Goal: Task Accomplishment & Management: Use online tool/utility

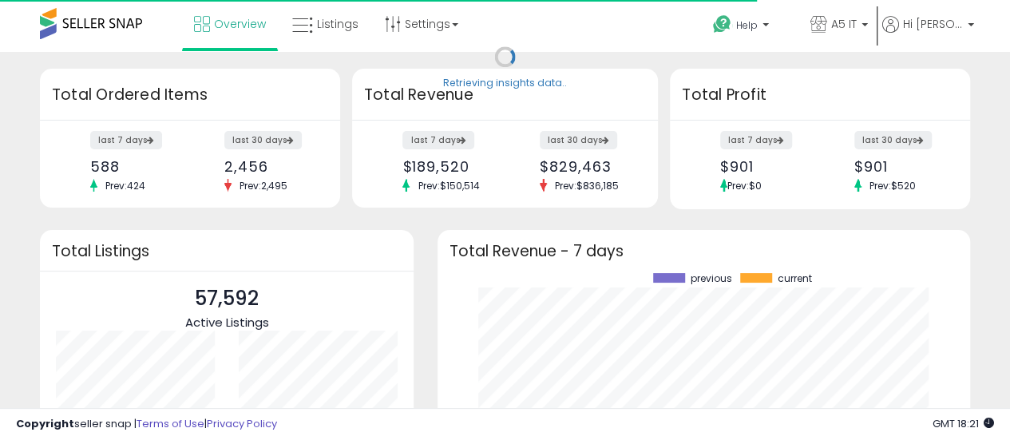
scroll to position [222, 501]
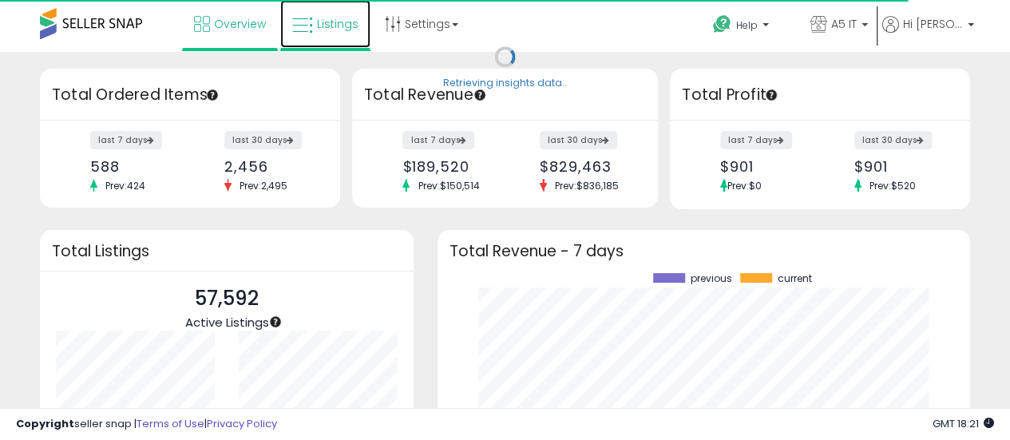
click at [306, 26] on icon at bounding box center [302, 25] width 21 height 21
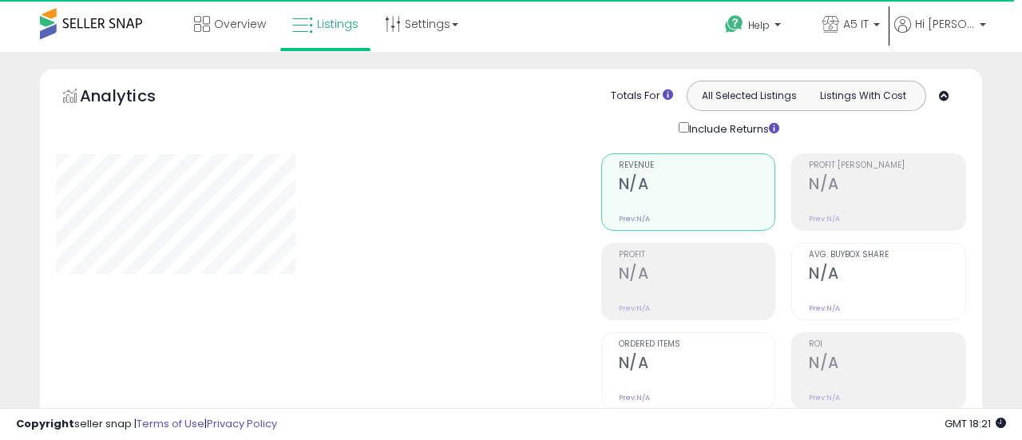
type input "*******"
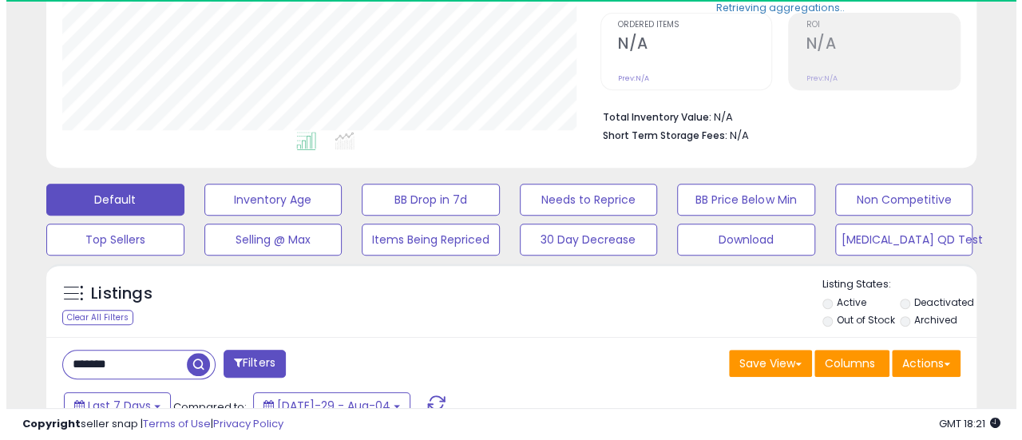
scroll to position [327, 538]
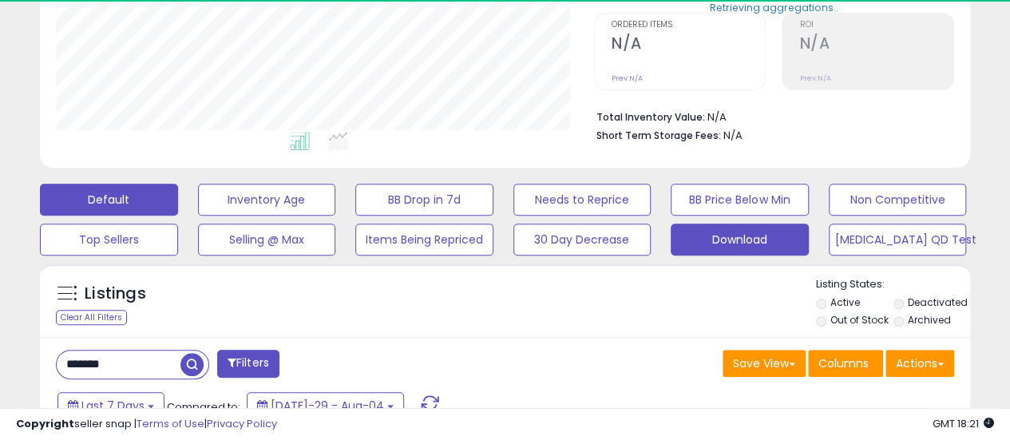
click at [336, 216] on button "Download" at bounding box center [267, 200] width 138 height 32
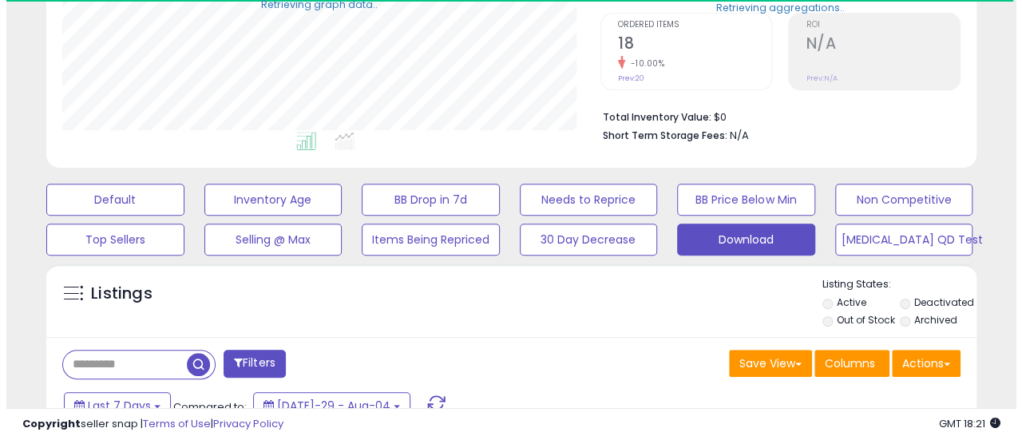
scroll to position [327, 538]
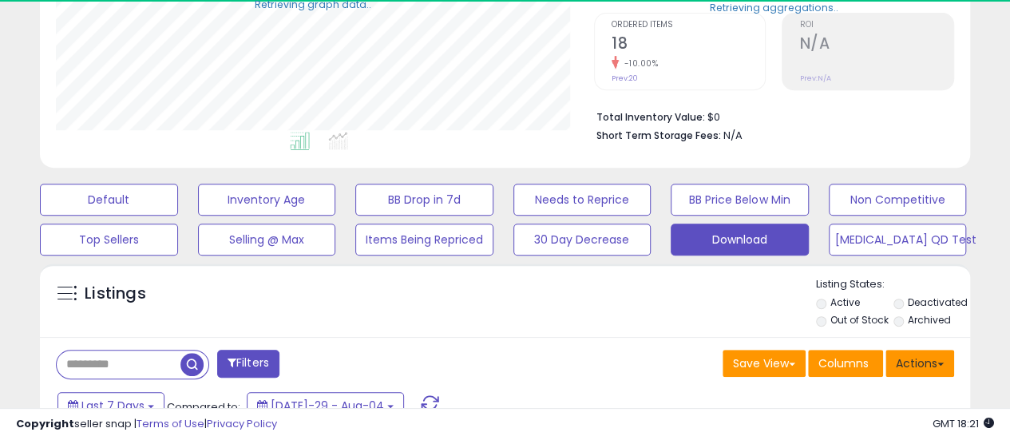
click at [913, 366] on button "Actions" at bounding box center [919, 363] width 69 height 27
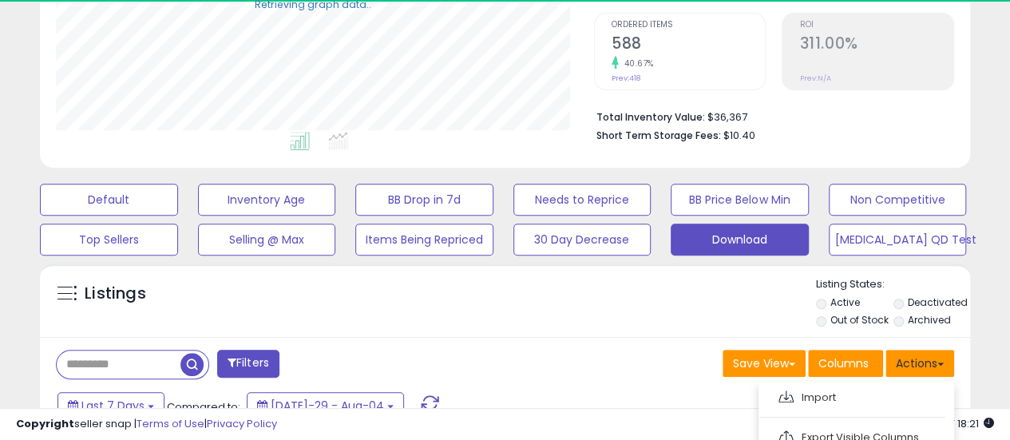
click at [913, 366] on button "Actions" at bounding box center [919, 363] width 69 height 27
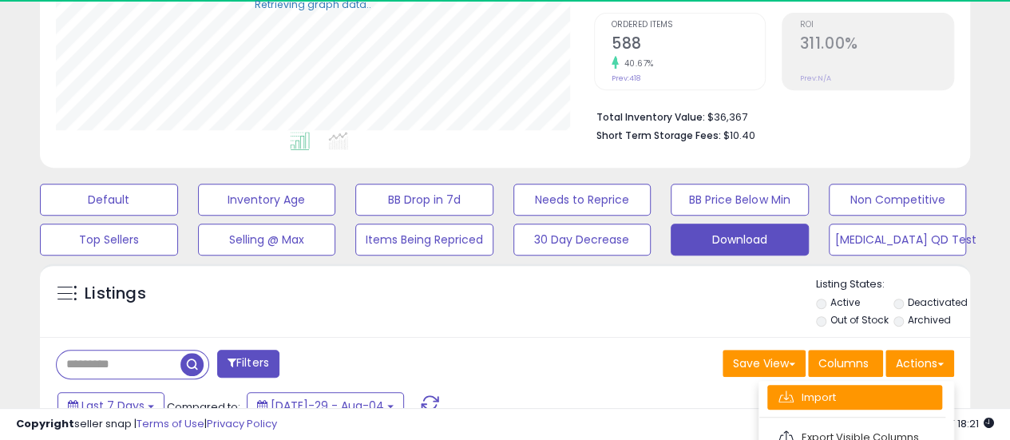
click at [822, 385] on link "Import" at bounding box center [854, 397] width 175 height 25
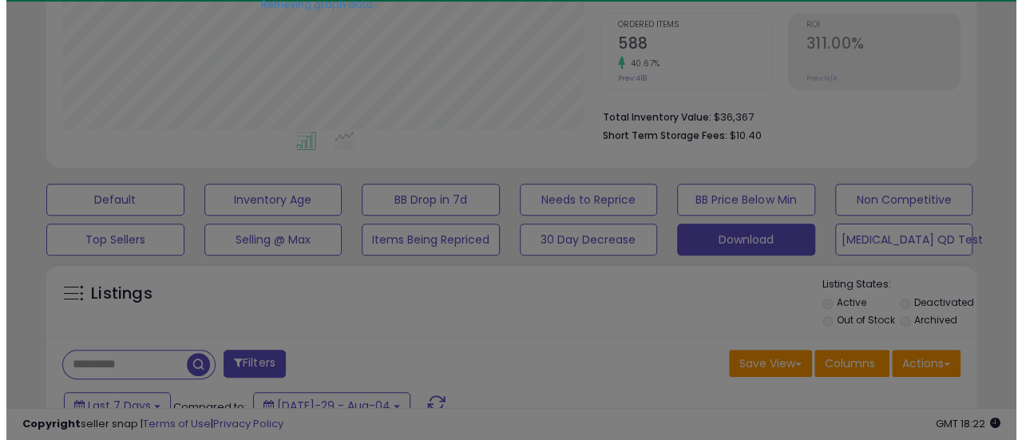
scroll to position [327, 545]
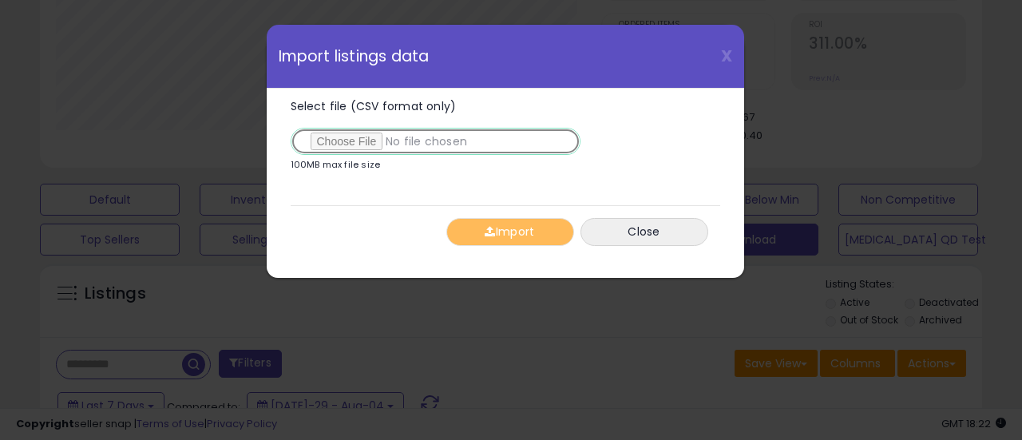
click at [362, 133] on input "Select file (CSV format only)" at bounding box center [436, 141] width 290 height 27
type input "**********"
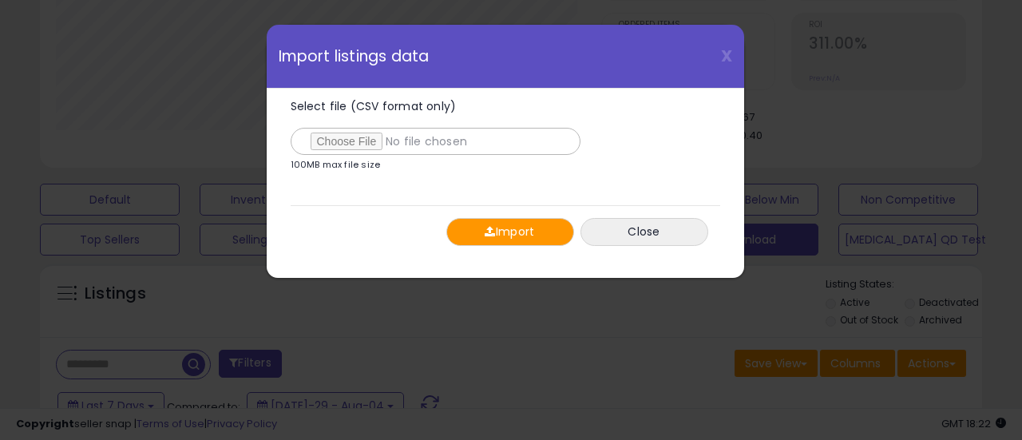
click at [473, 226] on button "Import" at bounding box center [510, 232] width 128 height 28
